Goal: Information Seeking & Learning: Learn about a topic

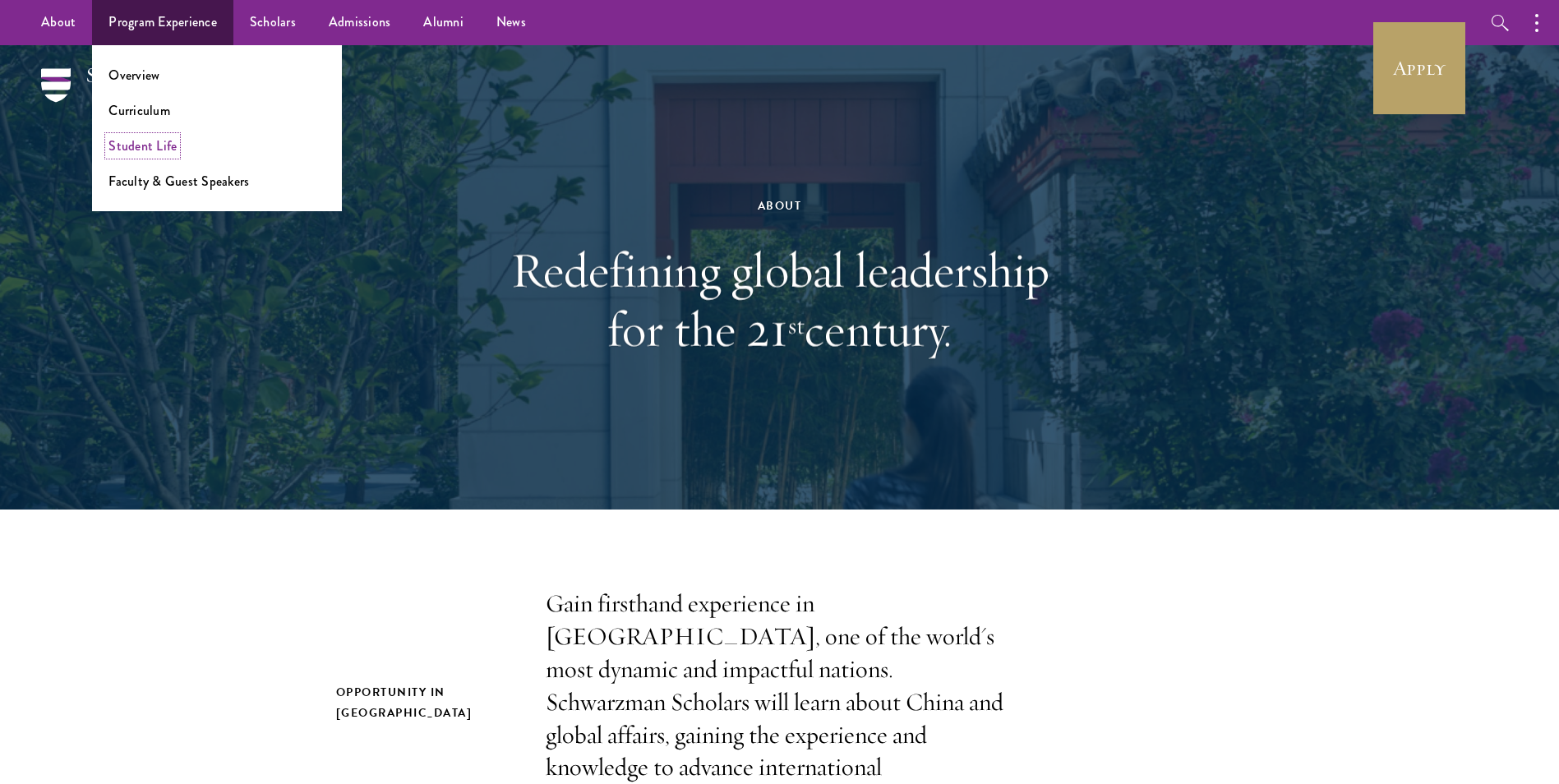
click at [147, 151] on link "Student Life" at bounding box center [142, 146] width 68 height 19
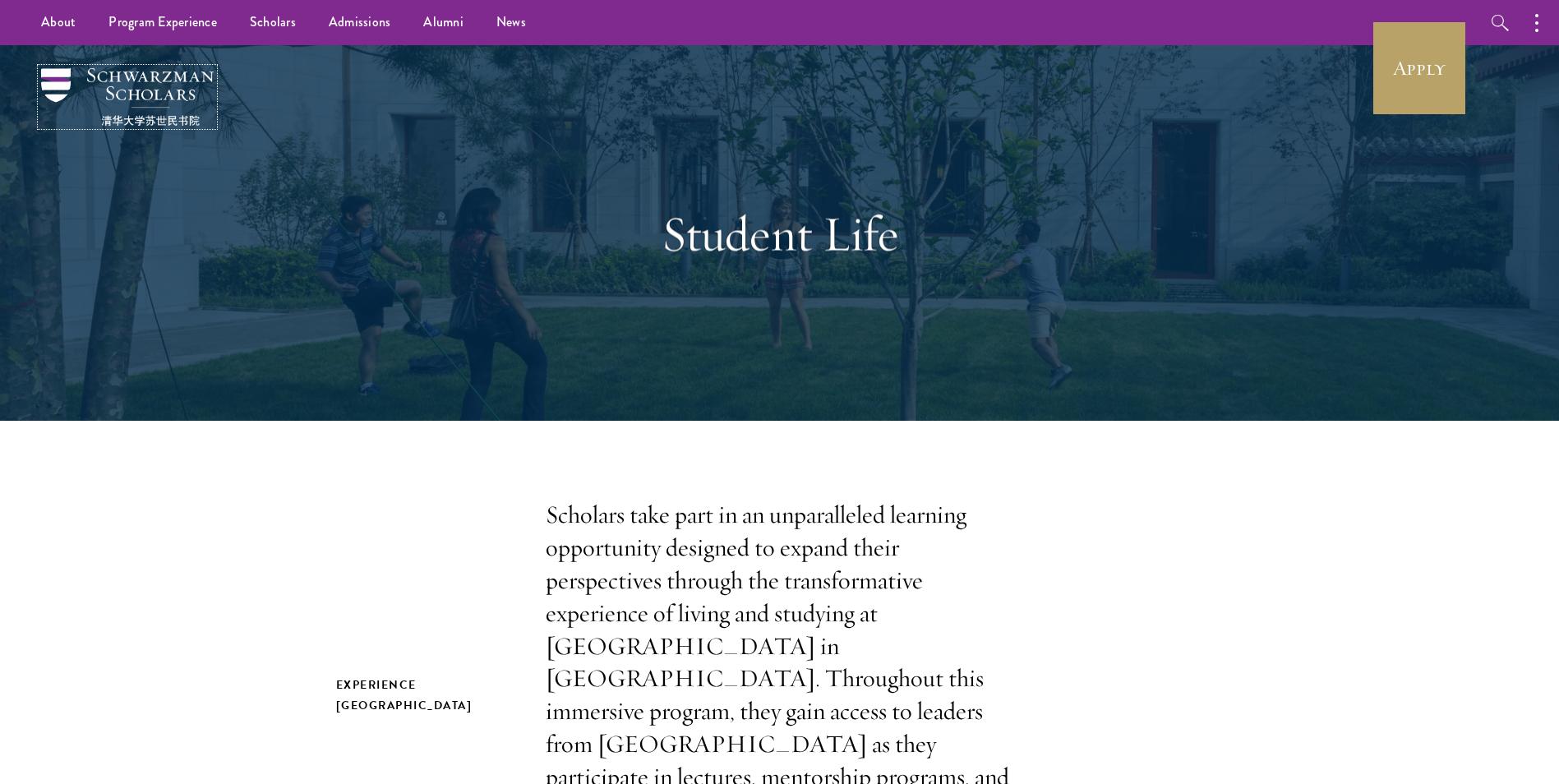
click at [113, 78] on img at bounding box center [128, 96] width 173 height 58
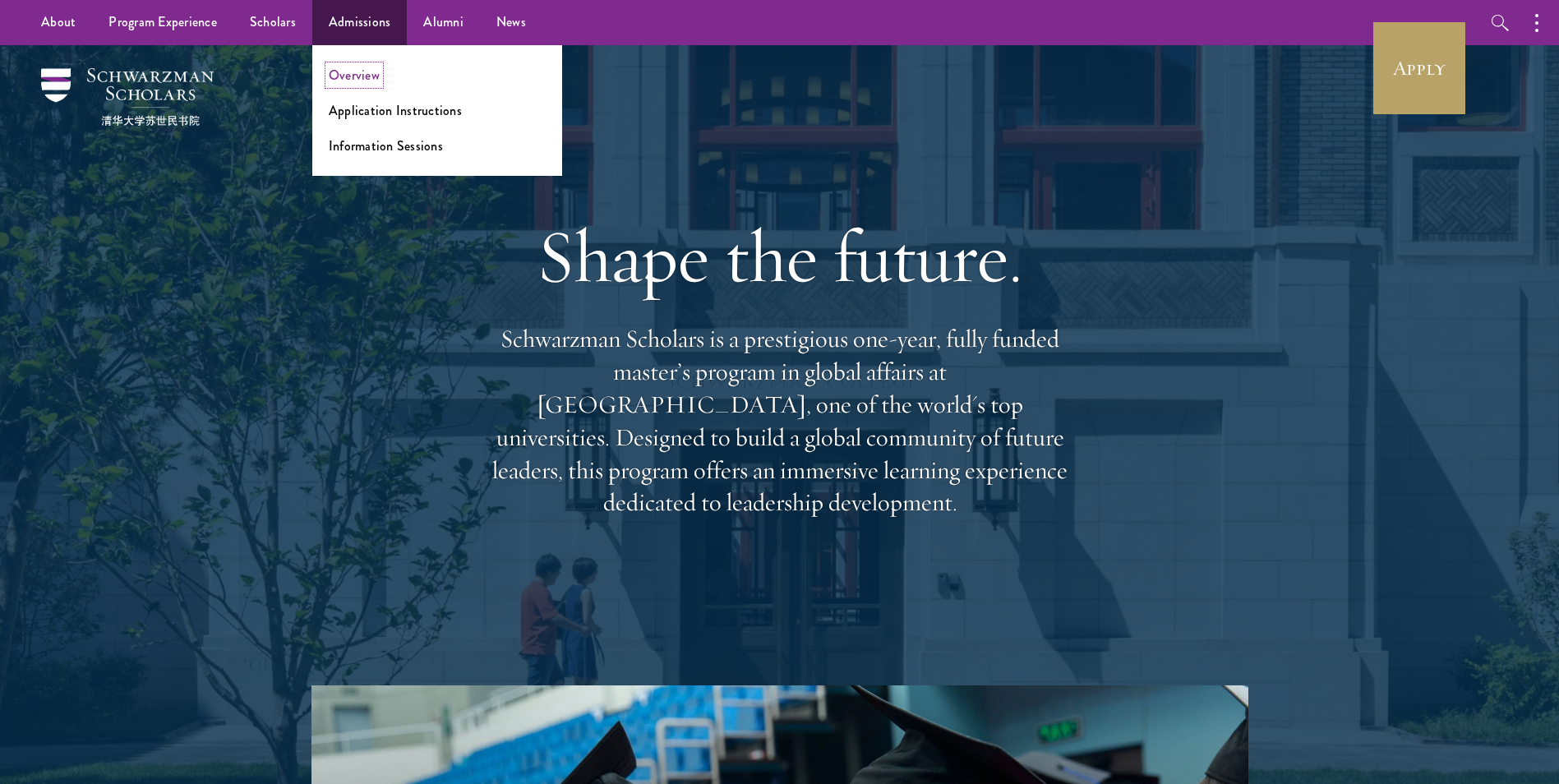
click at [363, 76] on link "Overview" at bounding box center [353, 75] width 50 height 19
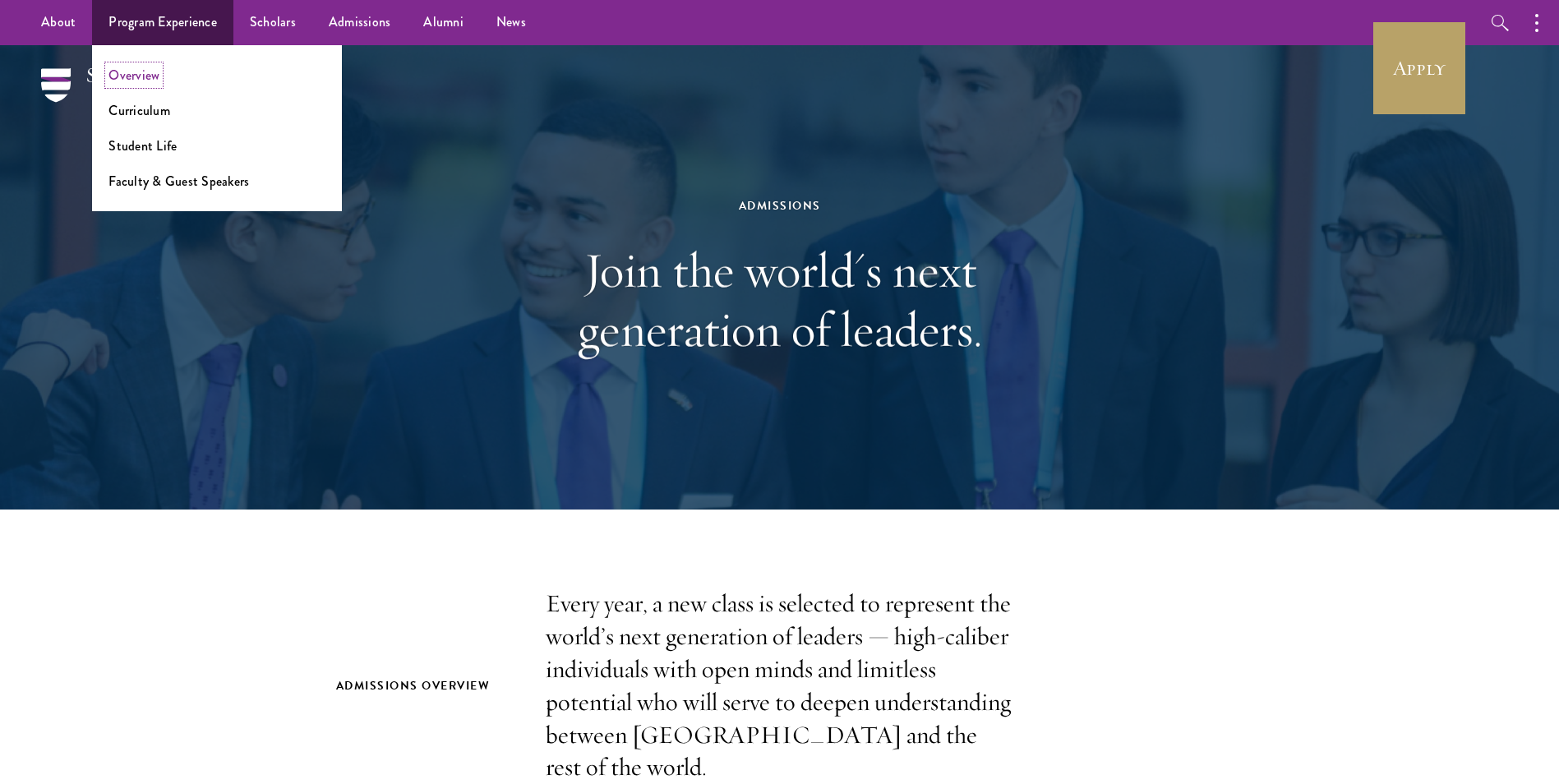
click at [143, 81] on link "Overview" at bounding box center [133, 75] width 50 height 19
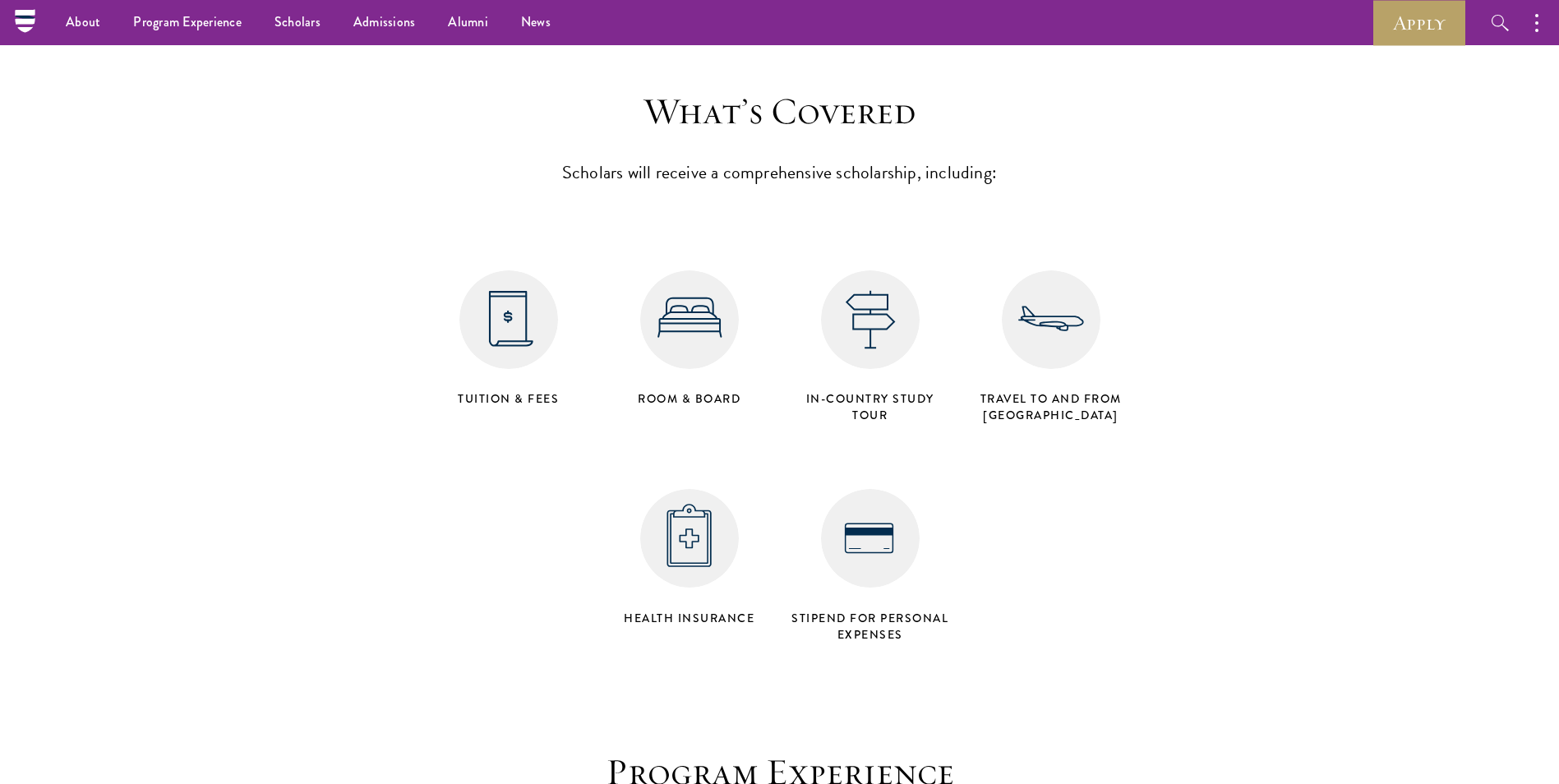
scroll to position [6492, 0]
